Goal: Communication & Community: Ask a question

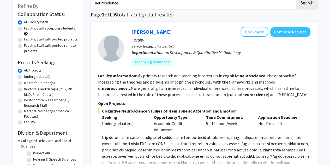
scroll to position [60, 0]
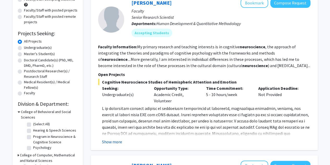
click at [114, 142] on button "Show more" at bounding box center [112, 142] width 20 height 6
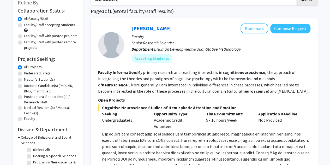
scroll to position [34, 0]
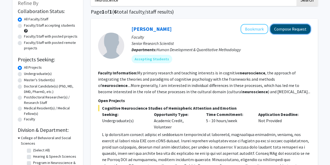
click at [282, 32] on button "Compose Request" at bounding box center [290, 29] width 40 height 10
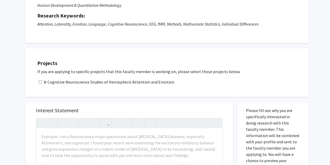
scroll to position [68, 0]
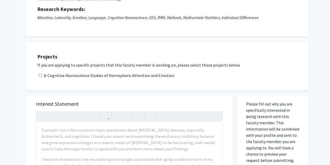
click at [39, 76] on input "checkbox" at bounding box center [40, 75] width 3 height 3
checkbox input "true"
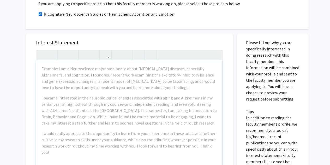
scroll to position [121, 0]
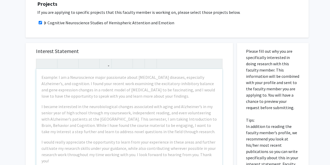
click at [109, 101] on div "Example: I am a Neuroscience major passionate about [MEDICAL_DATA] diseases, es…" at bounding box center [129, 129] width 186 height 120
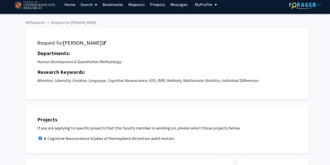
scroll to position [3, 0]
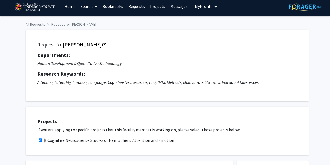
click at [142, 70] on div "Departments: Human Development & Quantitative Methodology Research Keywords: At…" at bounding box center [167, 68] width 260 height 33
click at [102, 46] on icon "Opens in a new tab" at bounding box center [104, 44] width 4 height 3
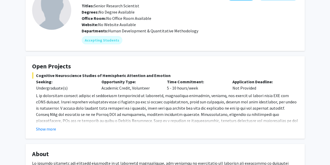
scroll to position [41, 0]
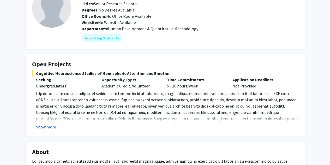
click at [47, 126] on button "Show more" at bounding box center [46, 127] width 20 height 6
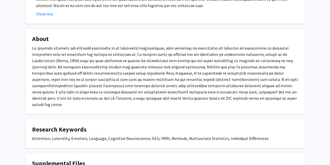
scroll to position [173, 0]
